Goal: Task Accomplishment & Management: Use online tool/utility

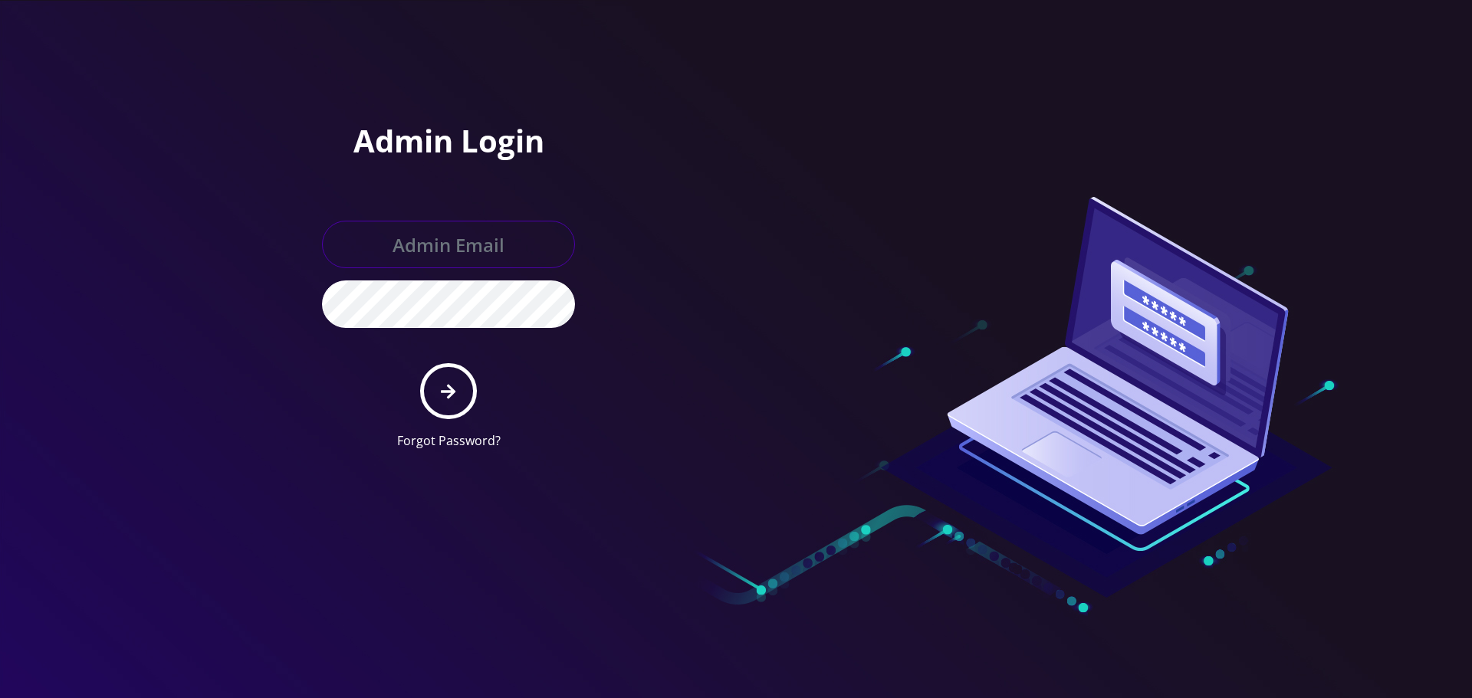
type input "[EMAIL_ADDRESS][DOMAIN_NAME]"
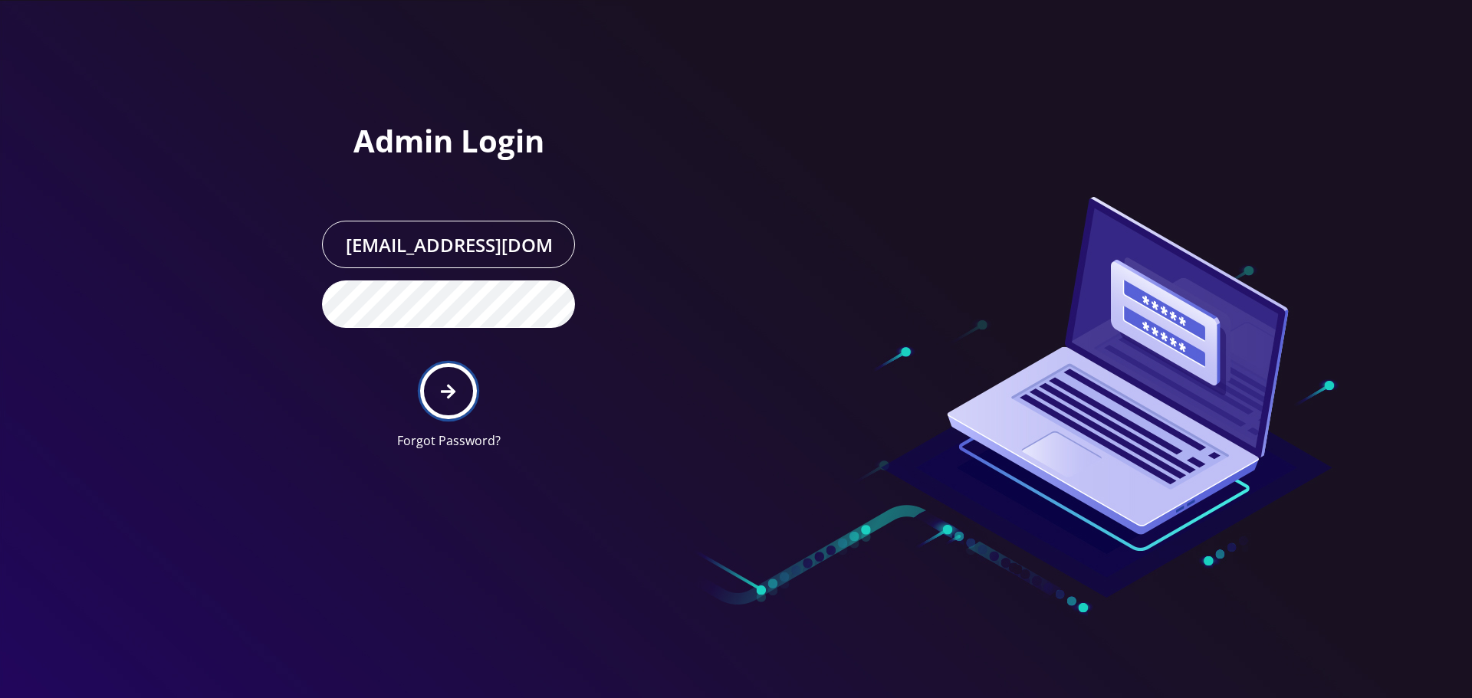
click at [443, 384] on icon "submit" at bounding box center [448, 391] width 15 height 17
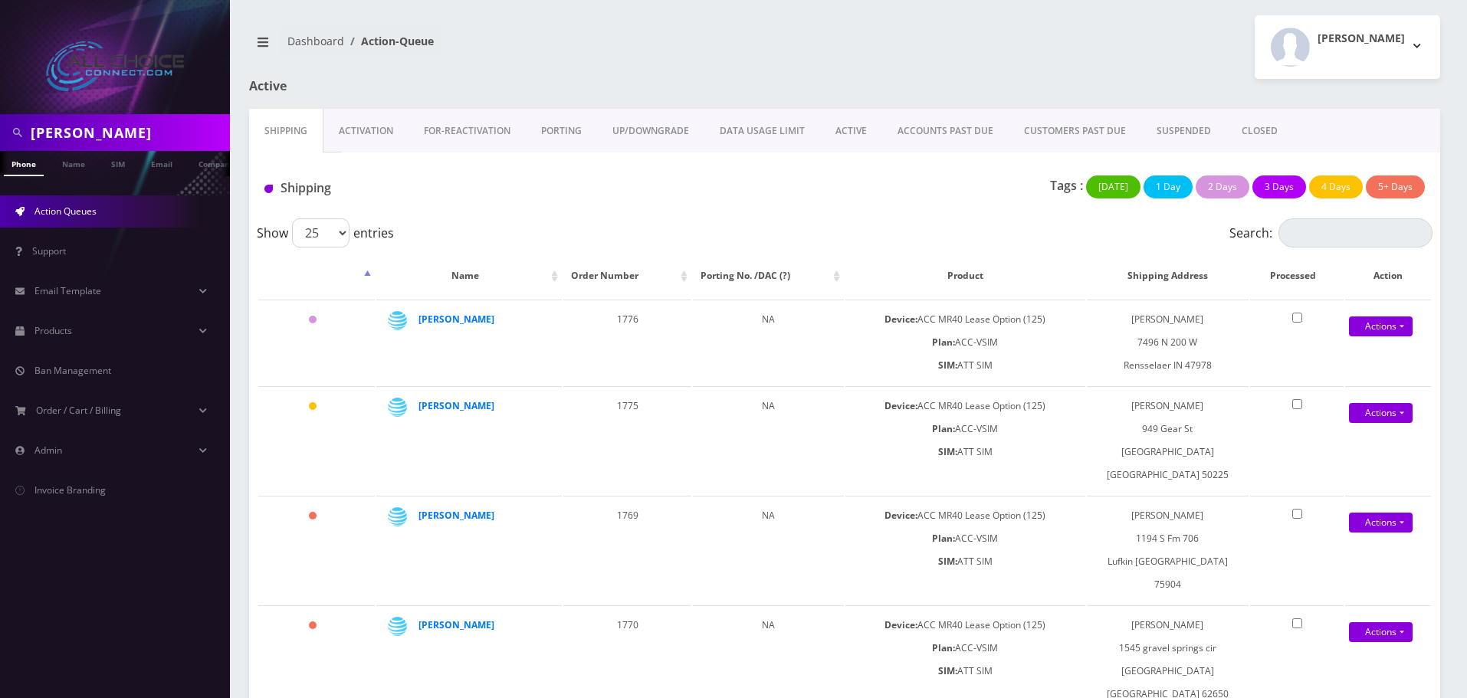
click at [90, 131] on input "sherman" at bounding box center [128, 132] width 195 height 29
paste input "Keeg"
type input "Keegan"
click at [83, 168] on link "Name" at bounding box center [73, 163] width 38 height 25
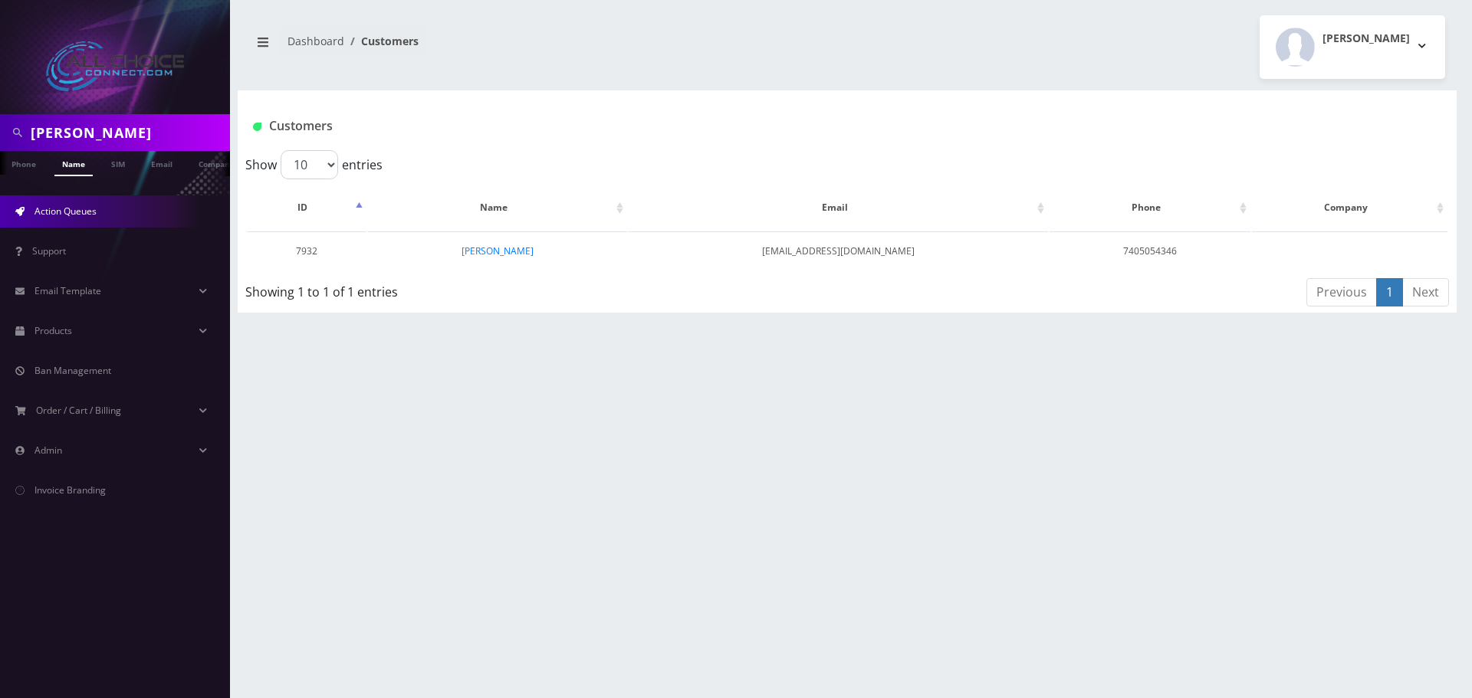
click at [67, 216] on span "Action Queues" at bounding box center [65, 211] width 62 height 13
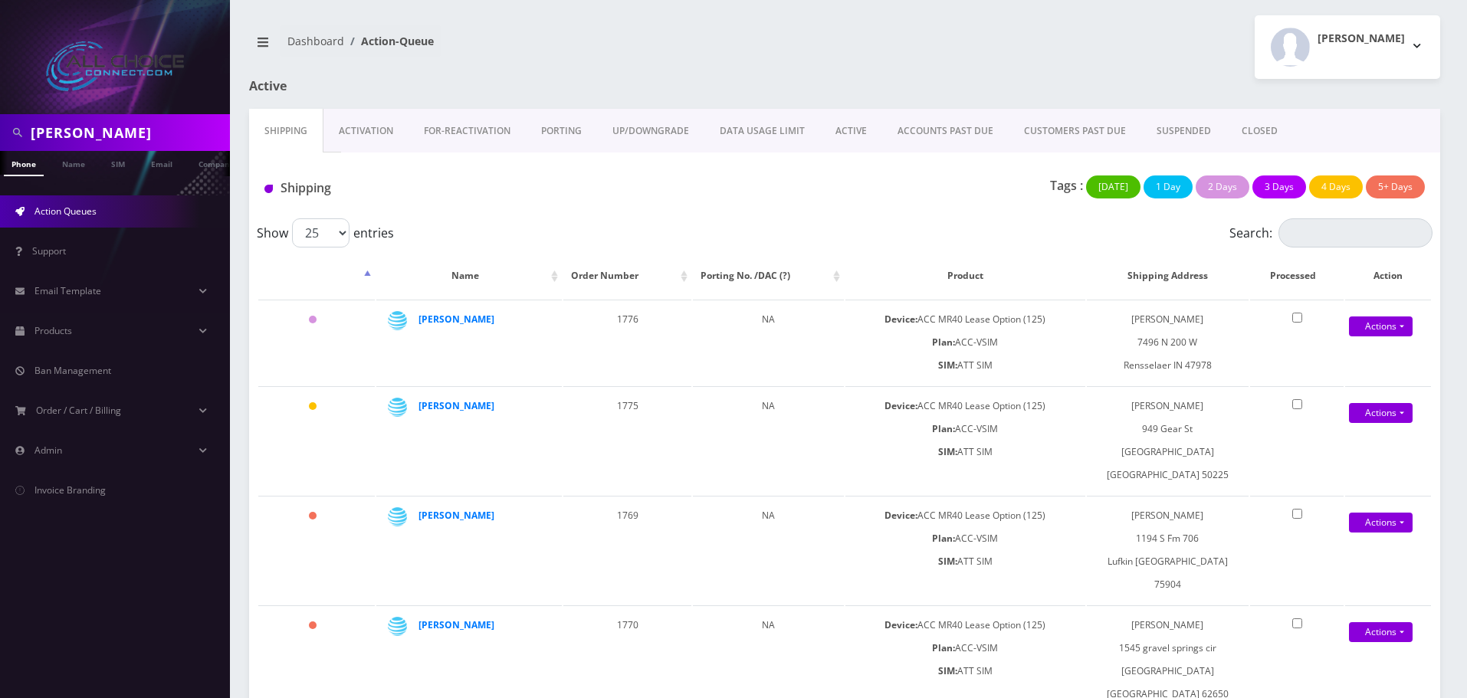
click at [854, 131] on link "ACTIVE" at bounding box center [851, 131] width 62 height 44
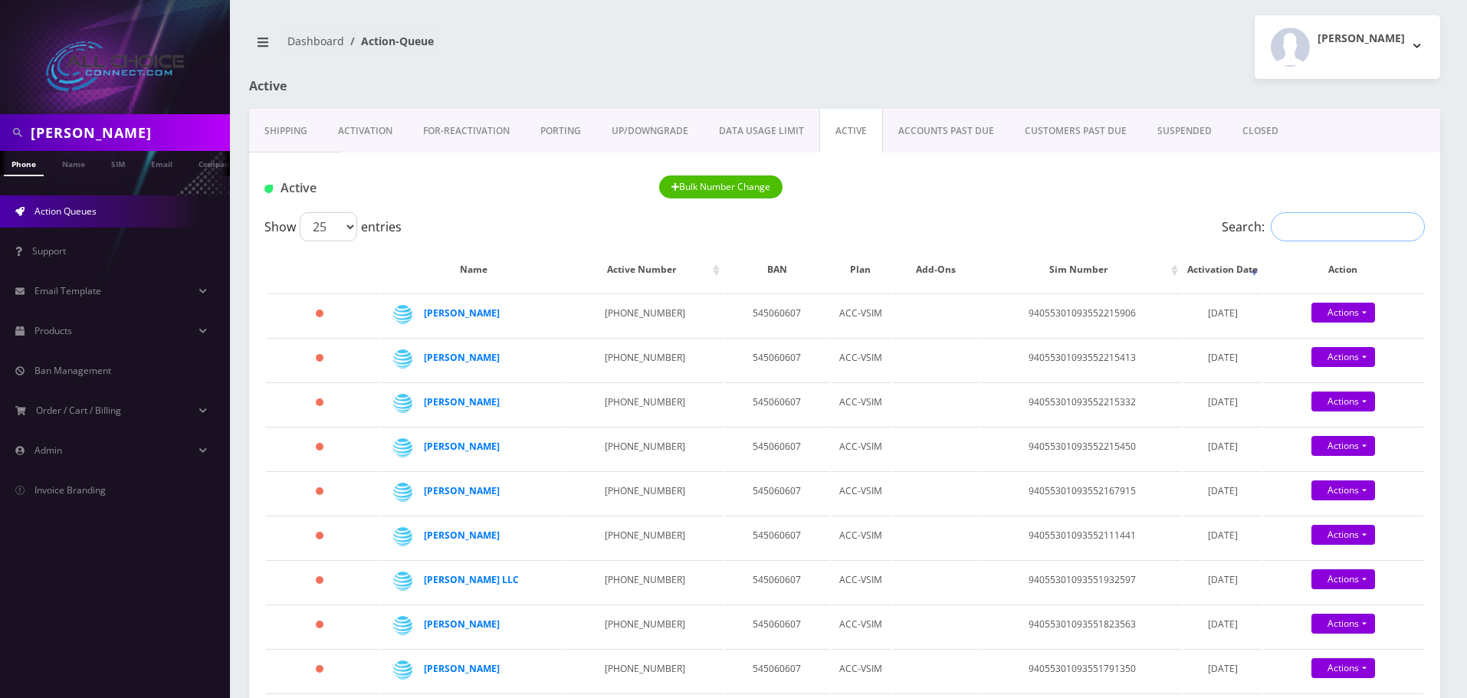
click at [1307, 238] on input "Search:" at bounding box center [1348, 226] width 154 height 29
paste input "Keegan"
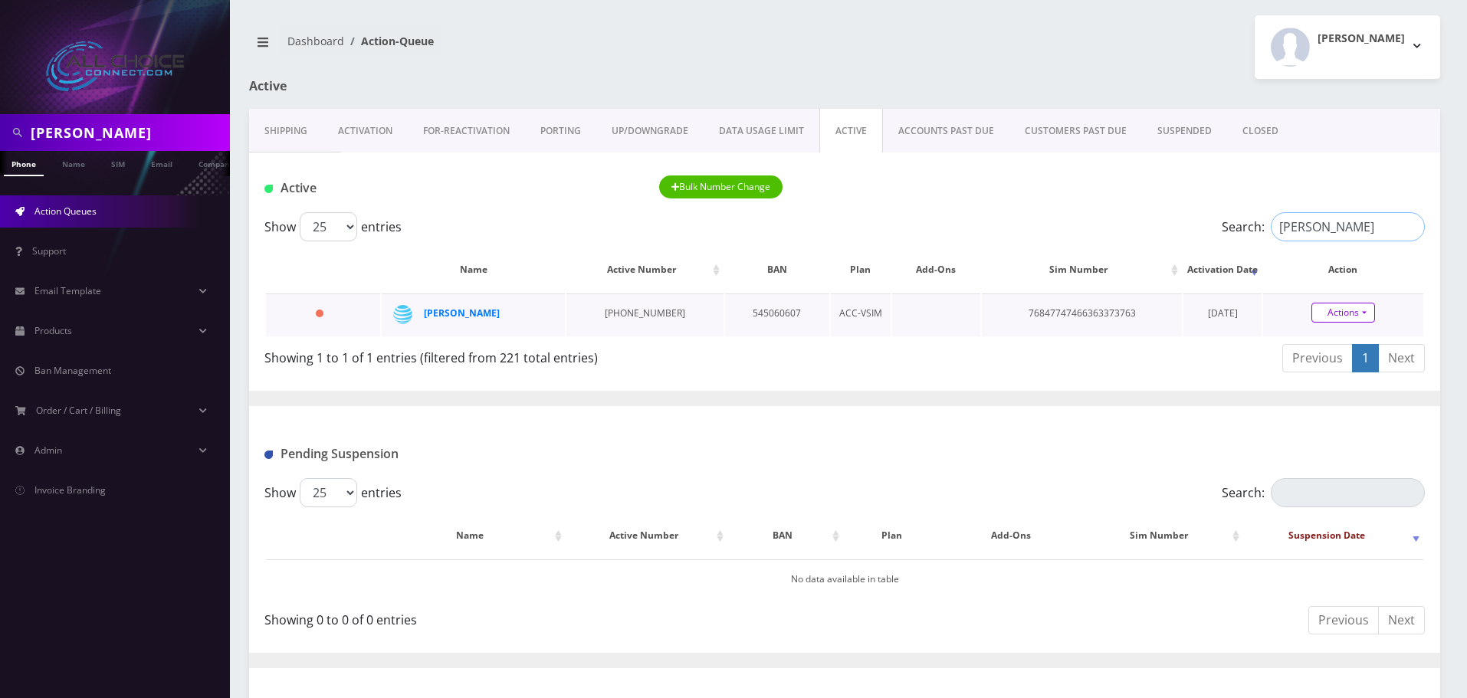
type input "Keegan"
click at [1340, 311] on link "Actions" at bounding box center [1343, 313] width 64 height 20
click at [1323, 341] on link "Close" at bounding box center [1356, 341] width 160 height 23
type input "10/15/2025"
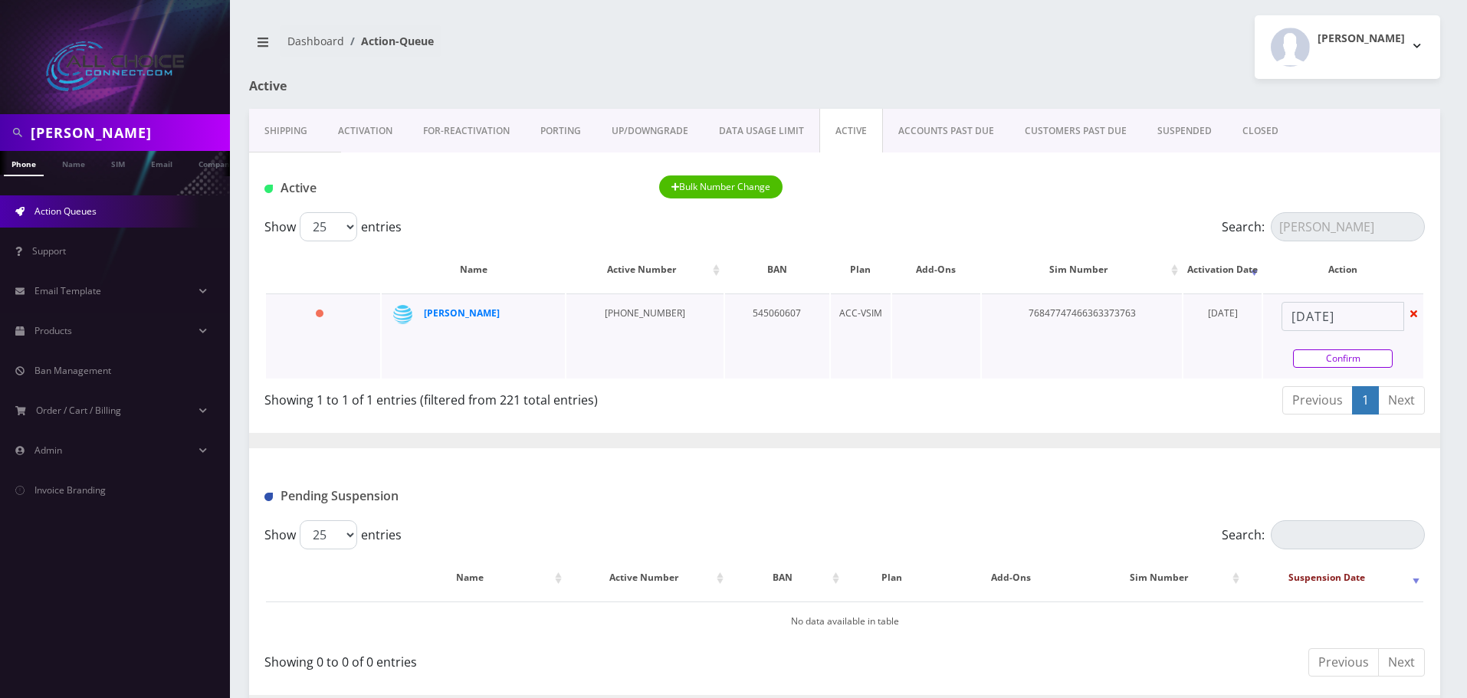
click at [1341, 361] on link "Confirm" at bounding box center [1343, 359] width 100 height 18
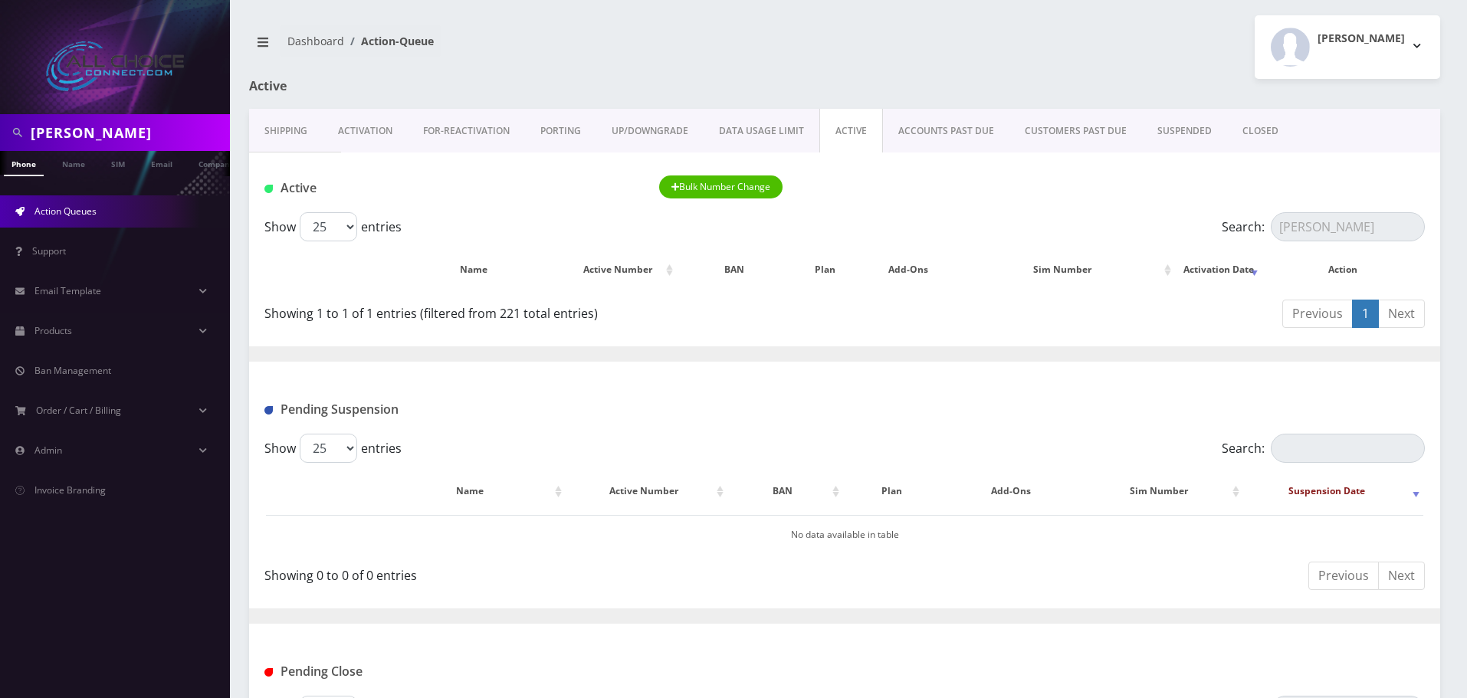
click at [1259, 136] on link "CLOSED" at bounding box center [1260, 131] width 67 height 44
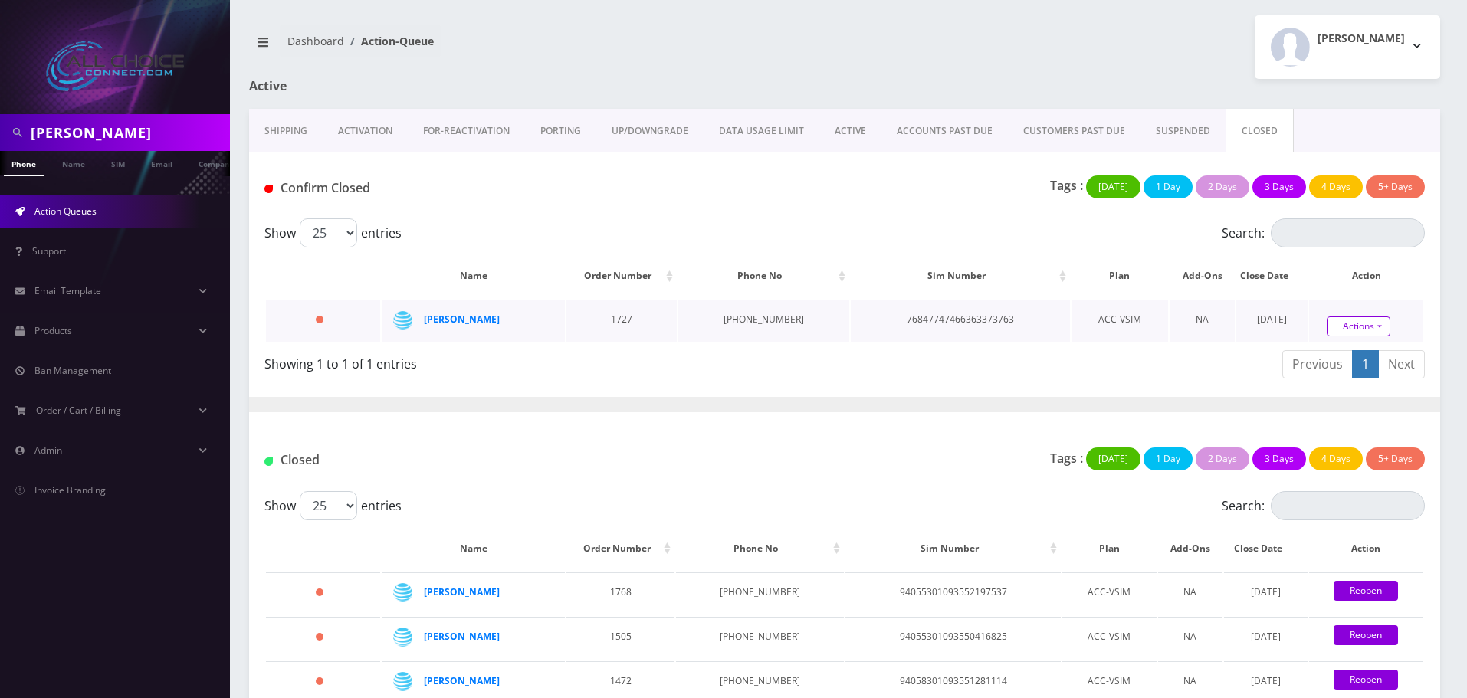
click at [1347, 327] on link "Actions" at bounding box center [1359, 327] width 64 height 20
click at [1337, 283] on link "Confirm" at bounding box center [1383, 284] width 123 height 20
